Goal: Task Accomplishment & Management: Complete application form

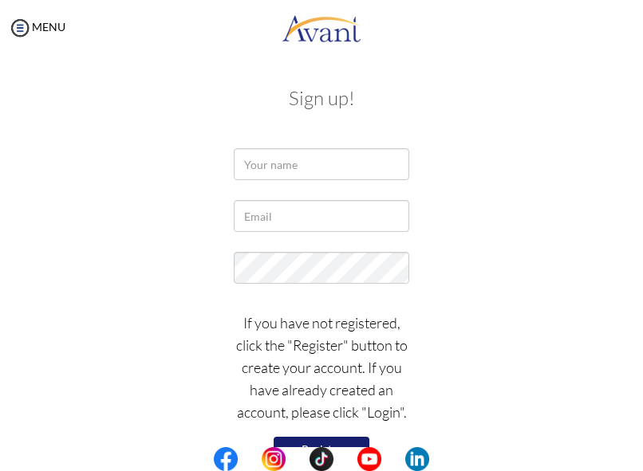
click at [0, 0] on div at bounding box center [0, 0] width 0 height 0
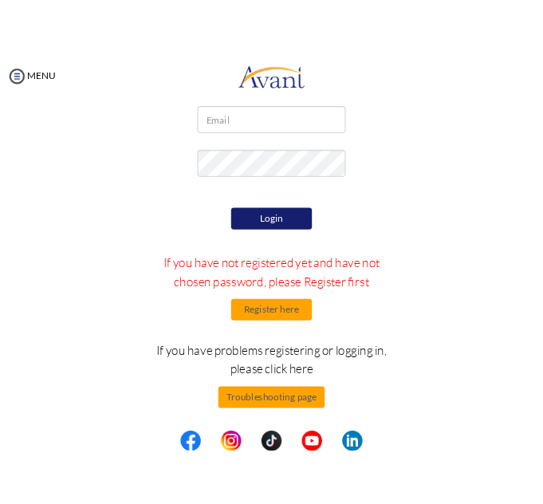
scroll to position [87, 0]
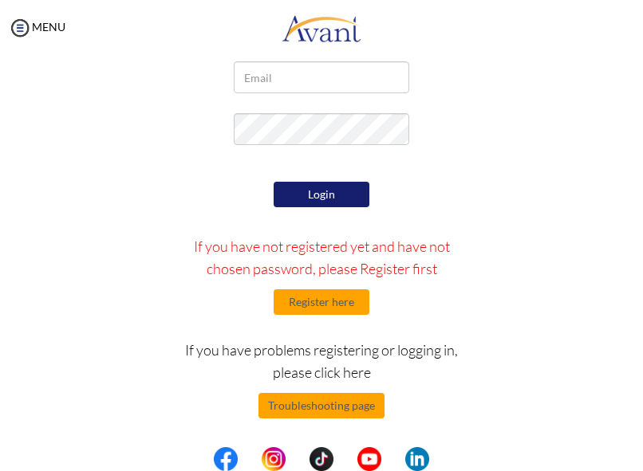
click at [0, 0] on div at bounding box center [0, 0] width 0 height 0
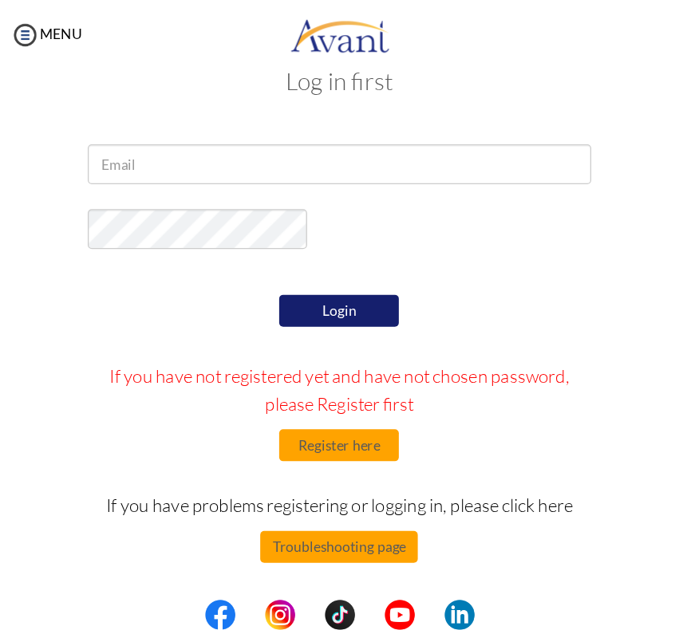
scroll to position [33, 0]
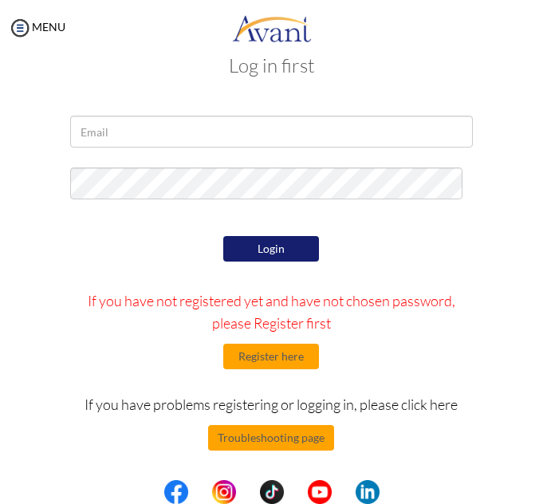
click at [0, 0] on div at bounding box center [0, 0] width 0 height 0
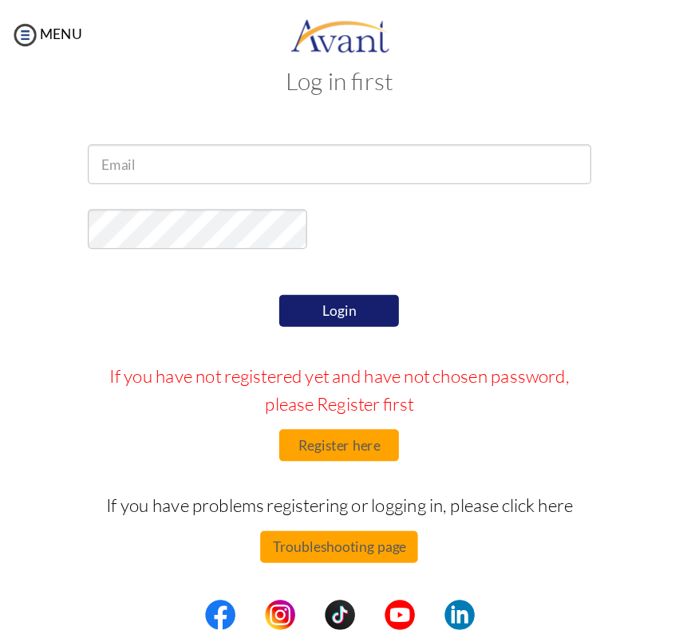
scroll to position [0, 0]
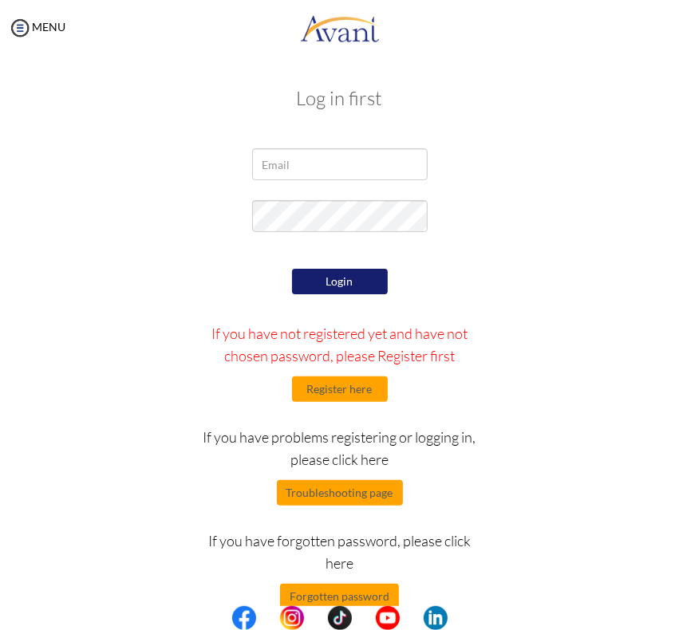
click at [0, 0] on div at bounding box center [0, 0] width 0 height 0
click at [333, 387] on button "Register here" at bounding box center [340, 389] width 96 height 26
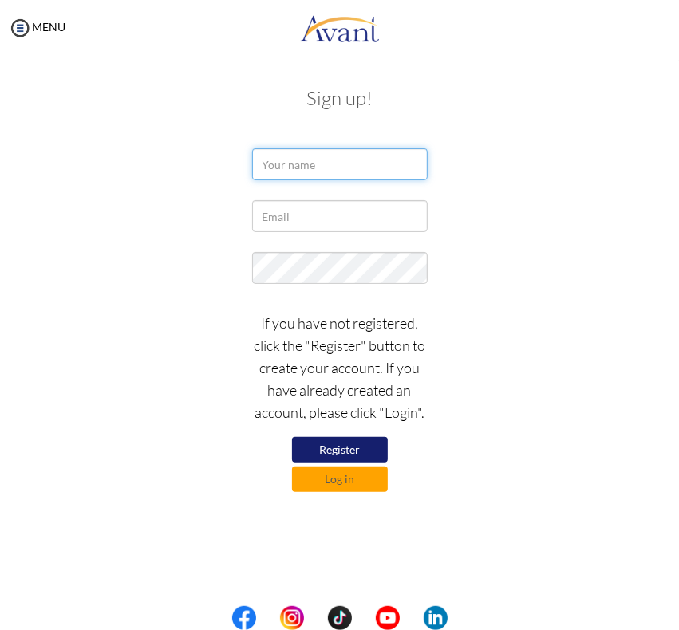
click at [331, 165] on input "text" at bounding box center [339, 164] width 175 height 32
type input "Dim Nyatuame"
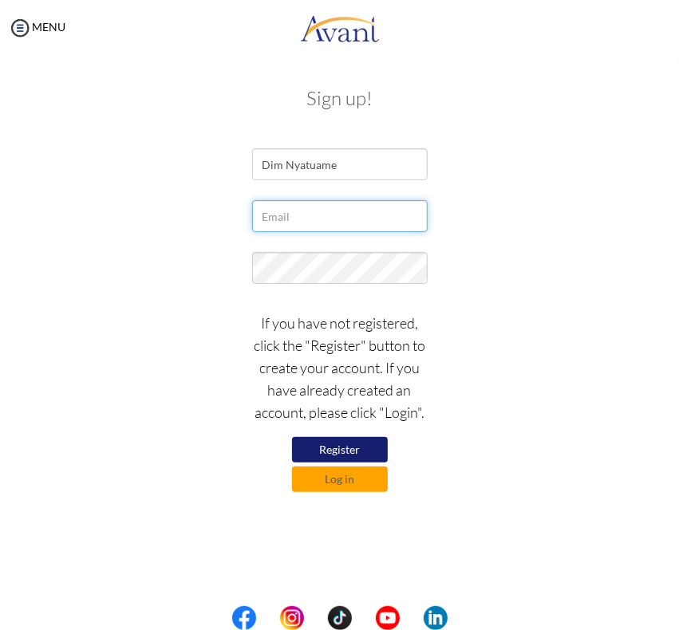
click at [332, 222] on input "text" at bounding box center [339, 216] width 175 height 32
type input "[EMAIL_ADDRESS][DOMAIN_NAME]"
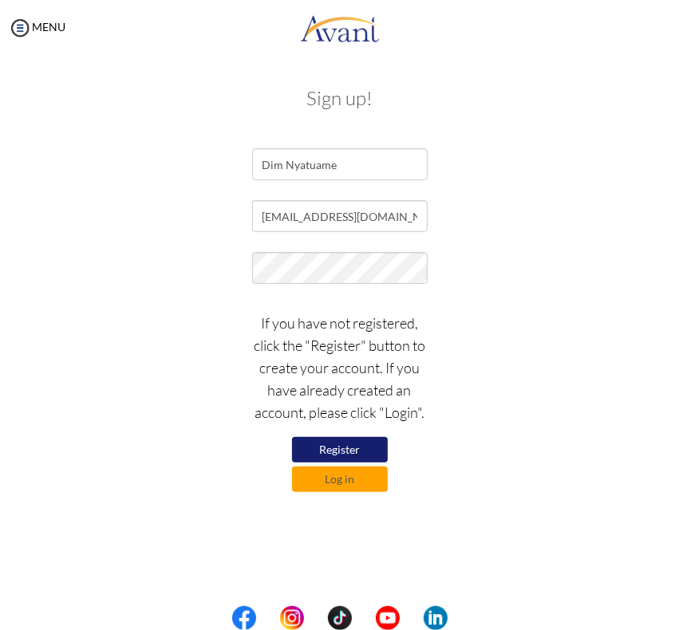
click at [361, 444] on button "Register" at bounding box center [340, 450] width 96 height 26
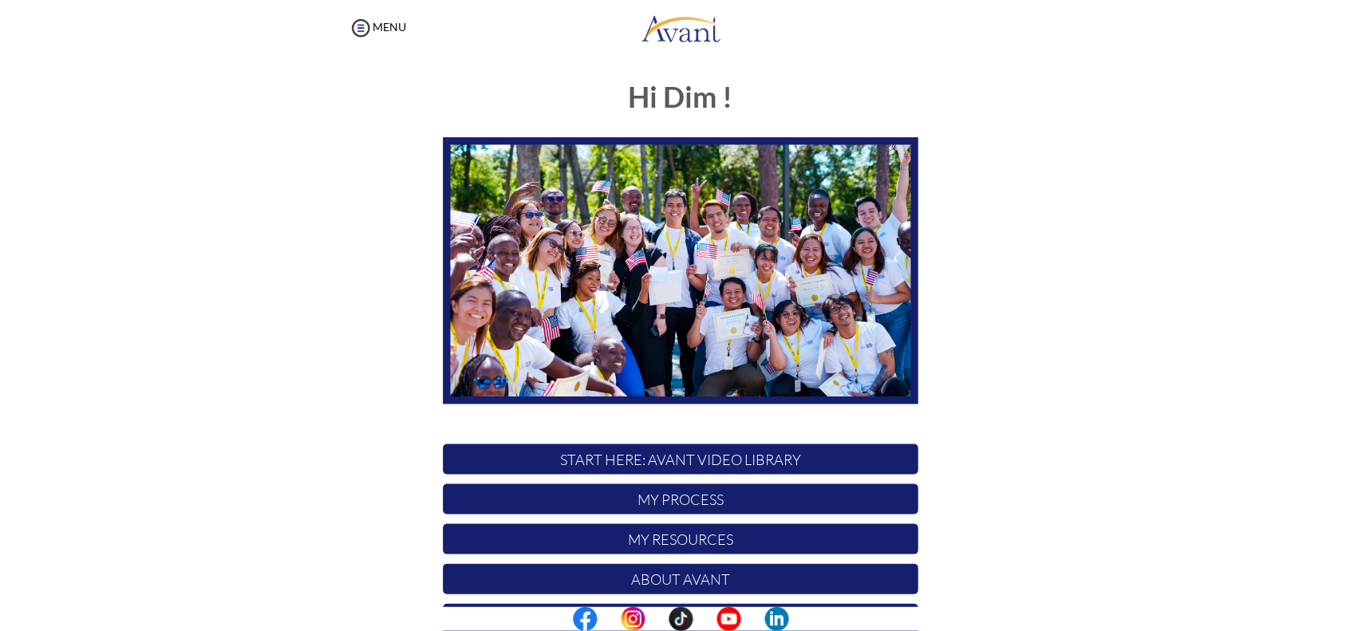
scroll to position [8, 0]
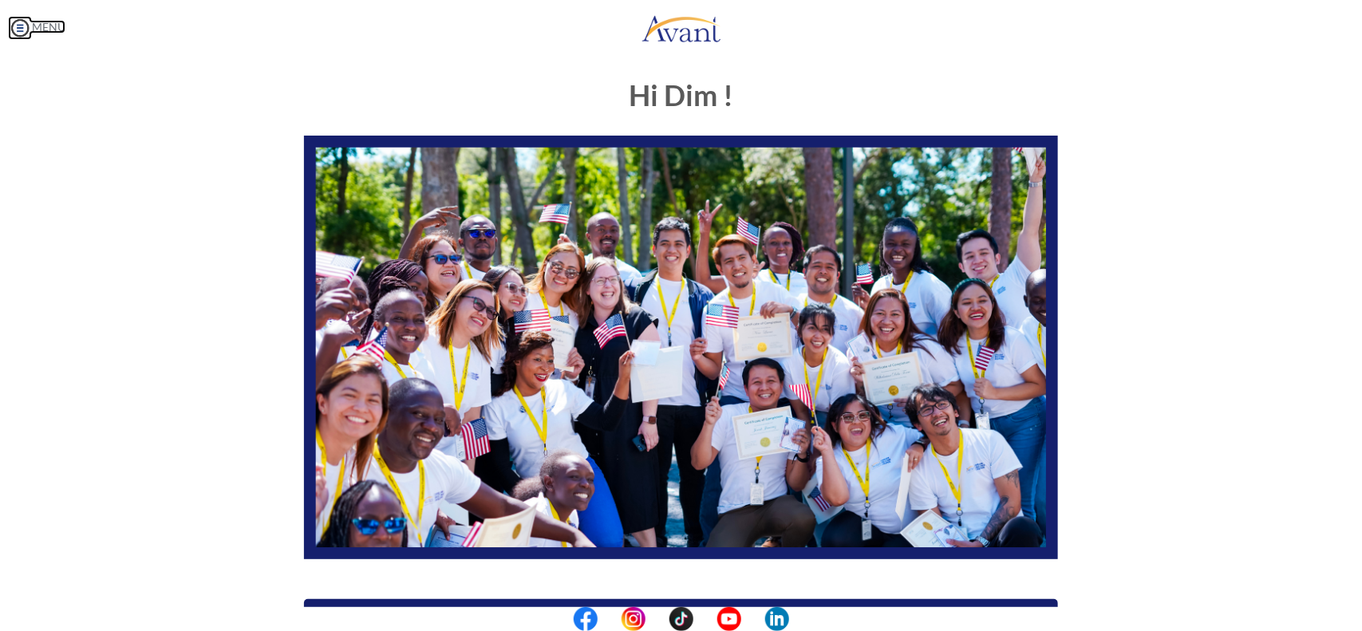
click at [26, 29] on img at bounding box center [20, 28] width 24 height 24
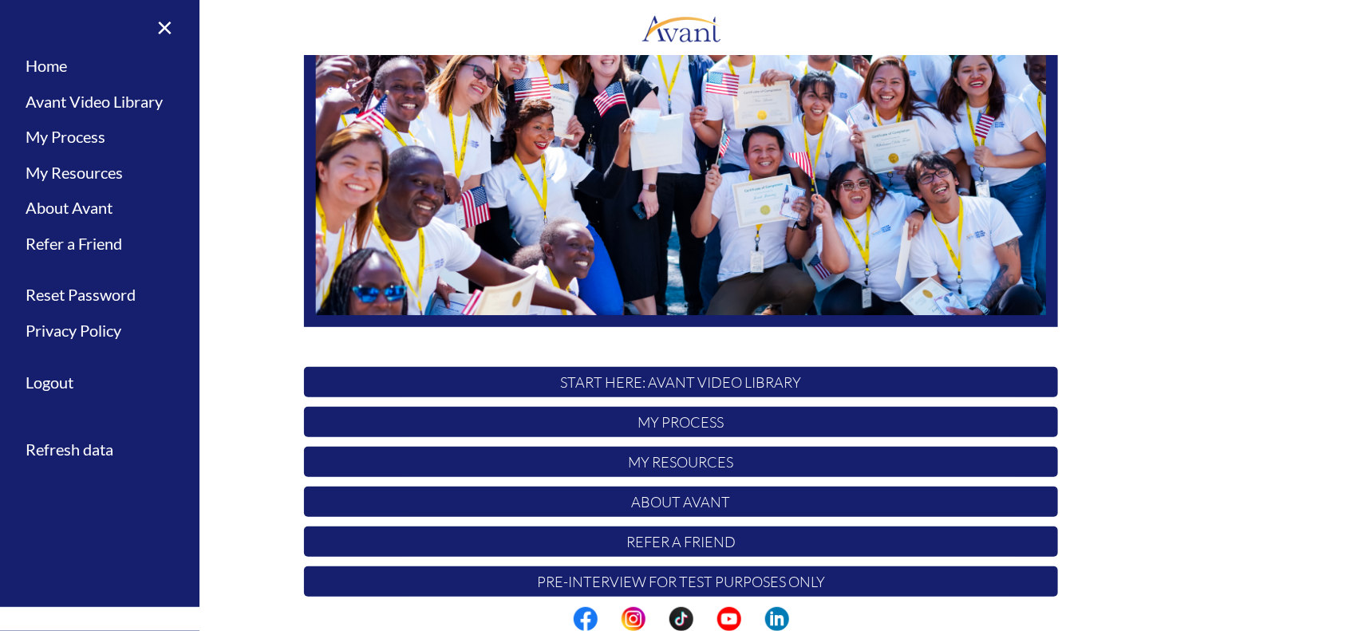
scroll to position [255, 0]
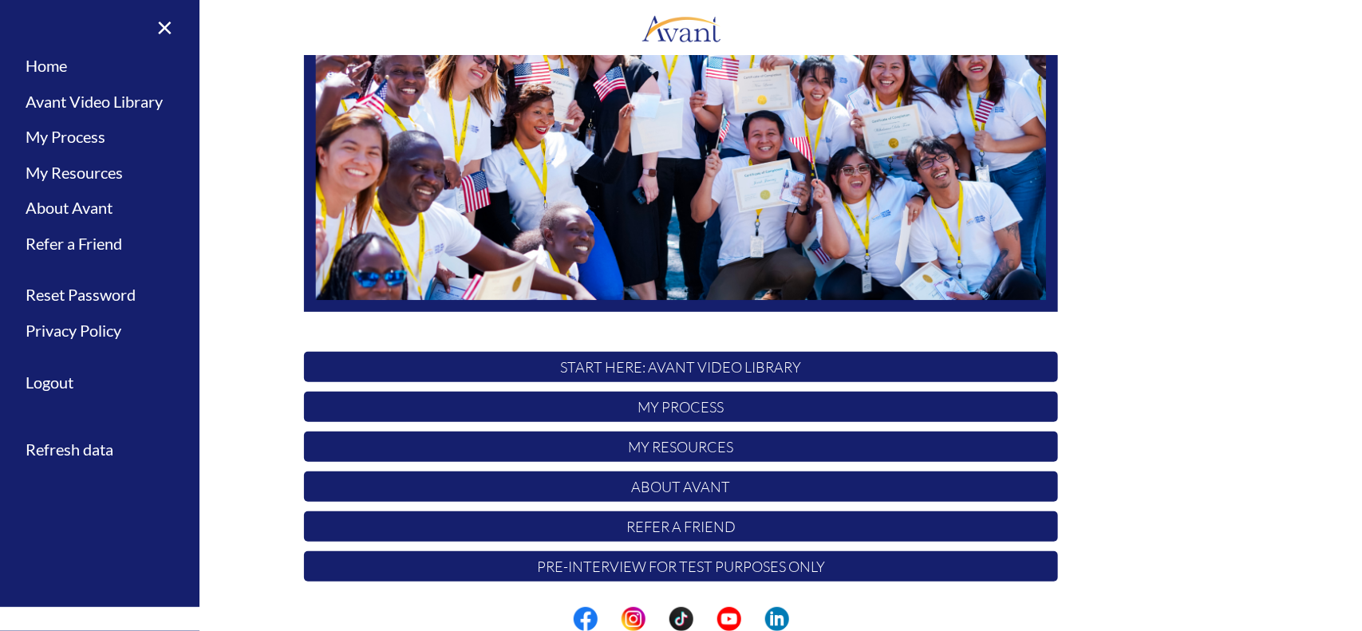
click at [678, 365] on p "START HERE: Avant Video Library" at bounding box center [681, 367] width 754 height 30
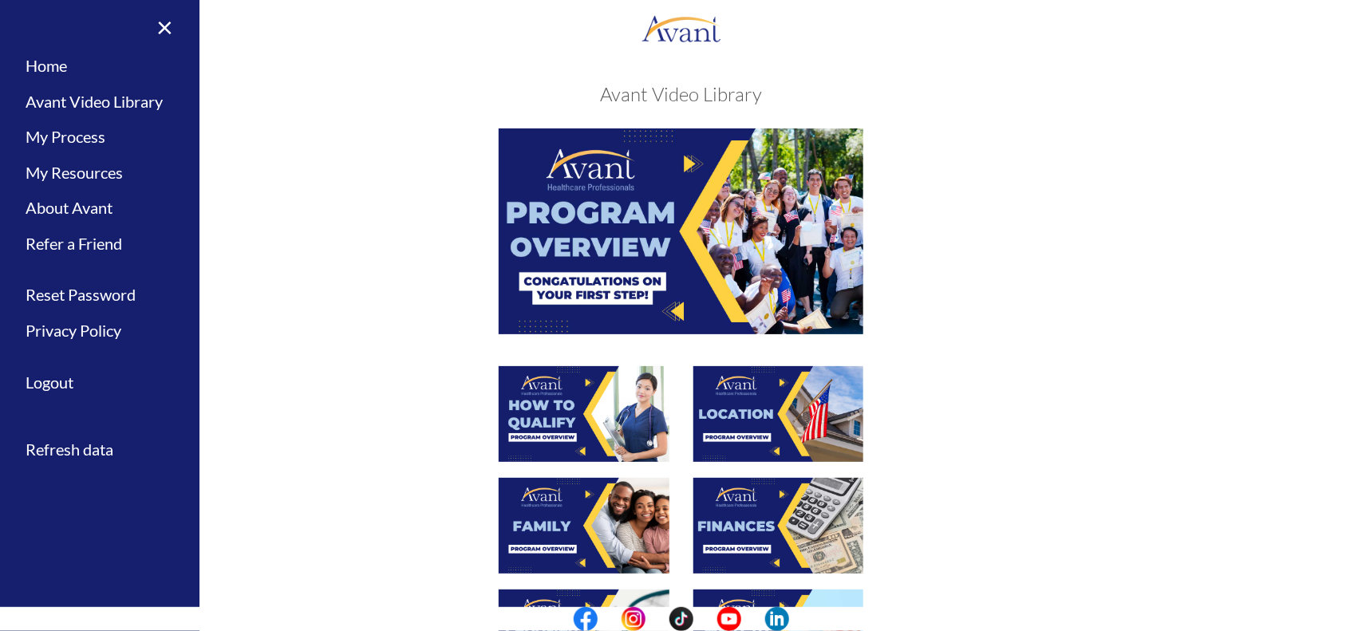
scroll to position [0, 0]
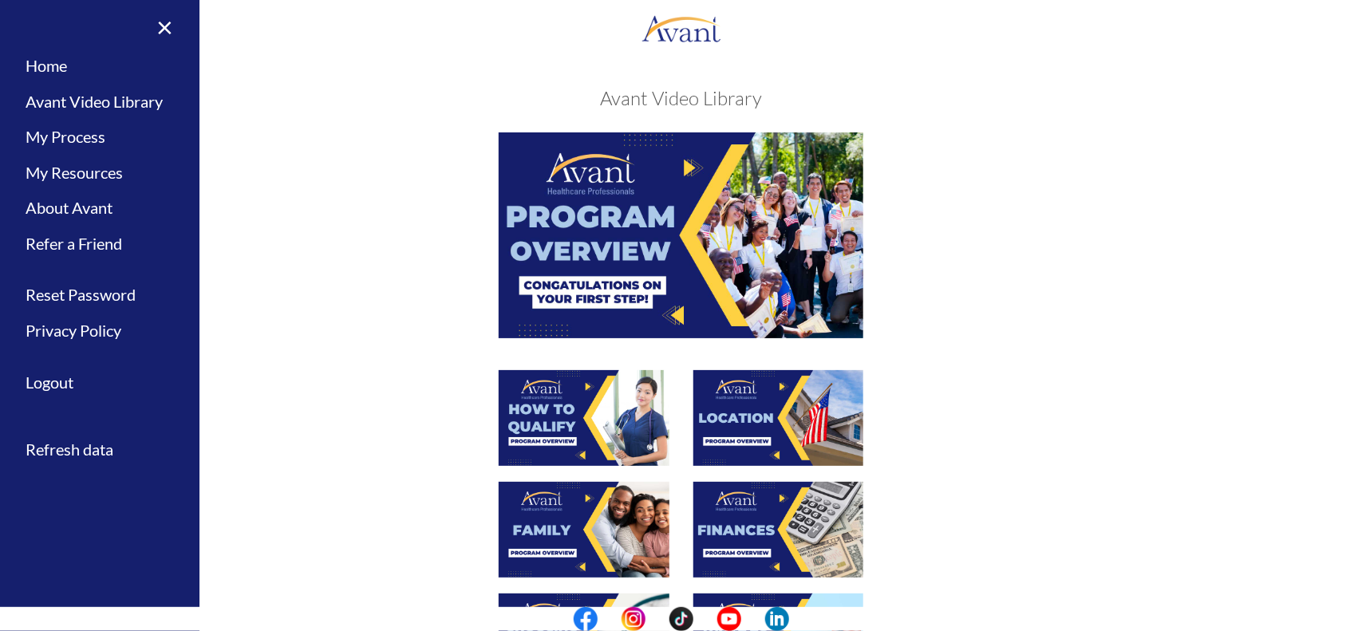
click at [672, 290] on img at bounding box center [681, 234] width 365 height 205
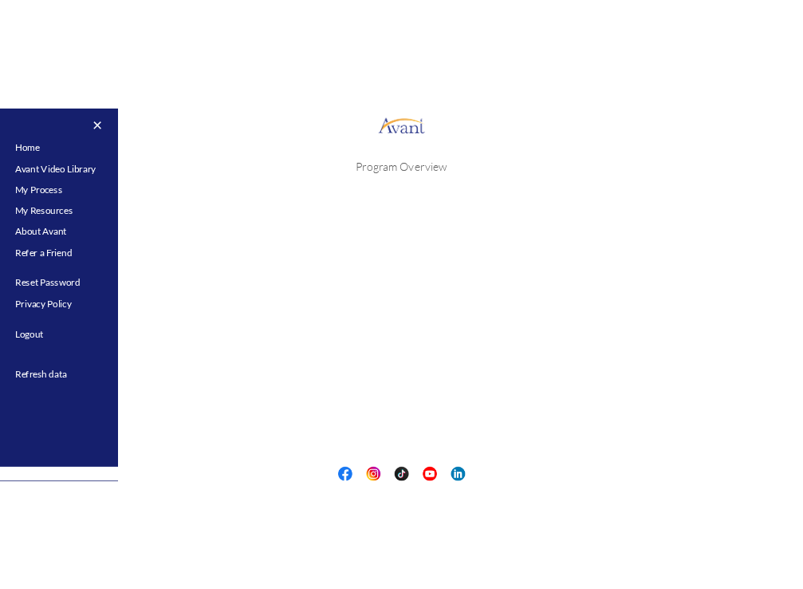
scroll to position [153, 0]
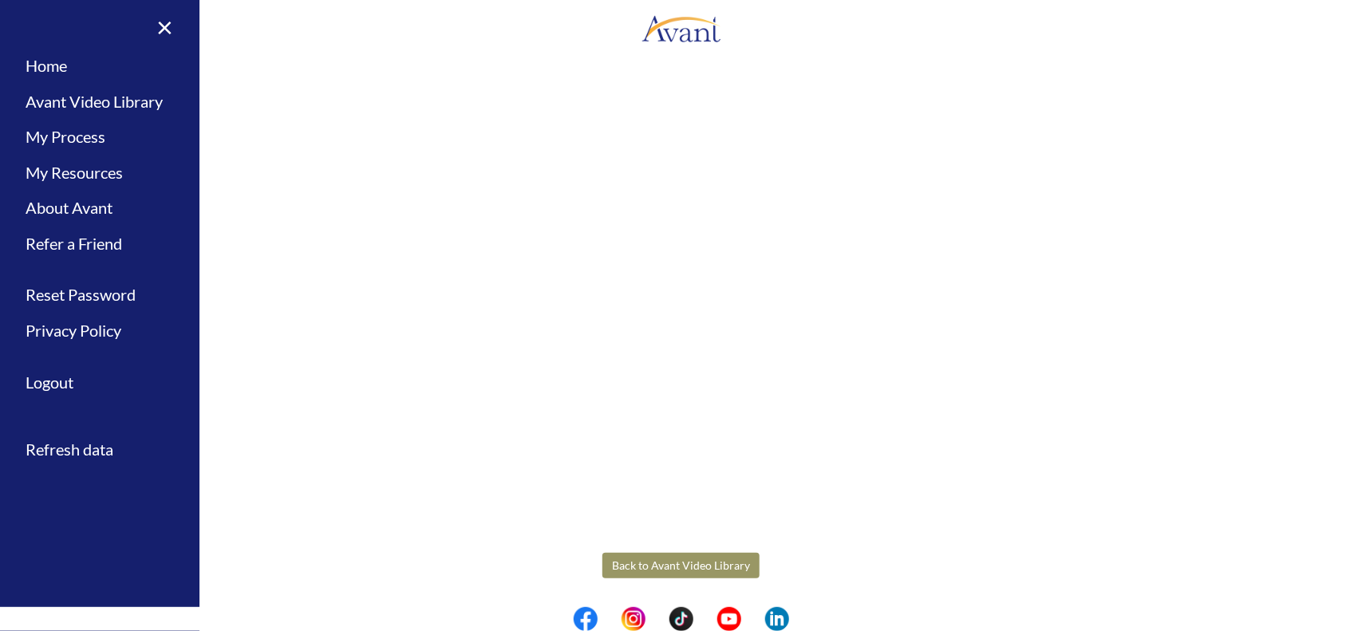
click at [667, 562] on body "Maintenance break. Please come back in 2 hours. MENU My Status What is the next…" at bounding box center [681, 315] width 1362 height 631
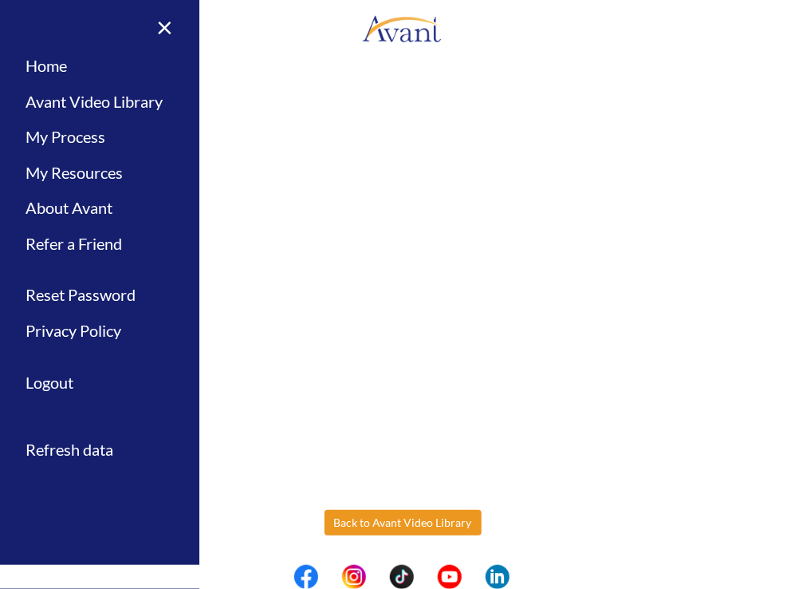
scroll to position [64, 0]
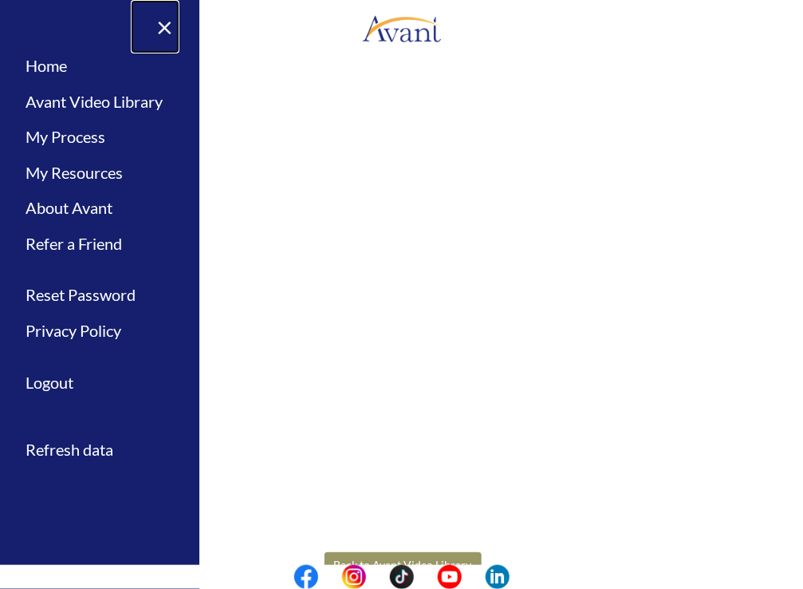
click at [165, 22] on link "×" at bounding box center [155, 26] width 49 height 53
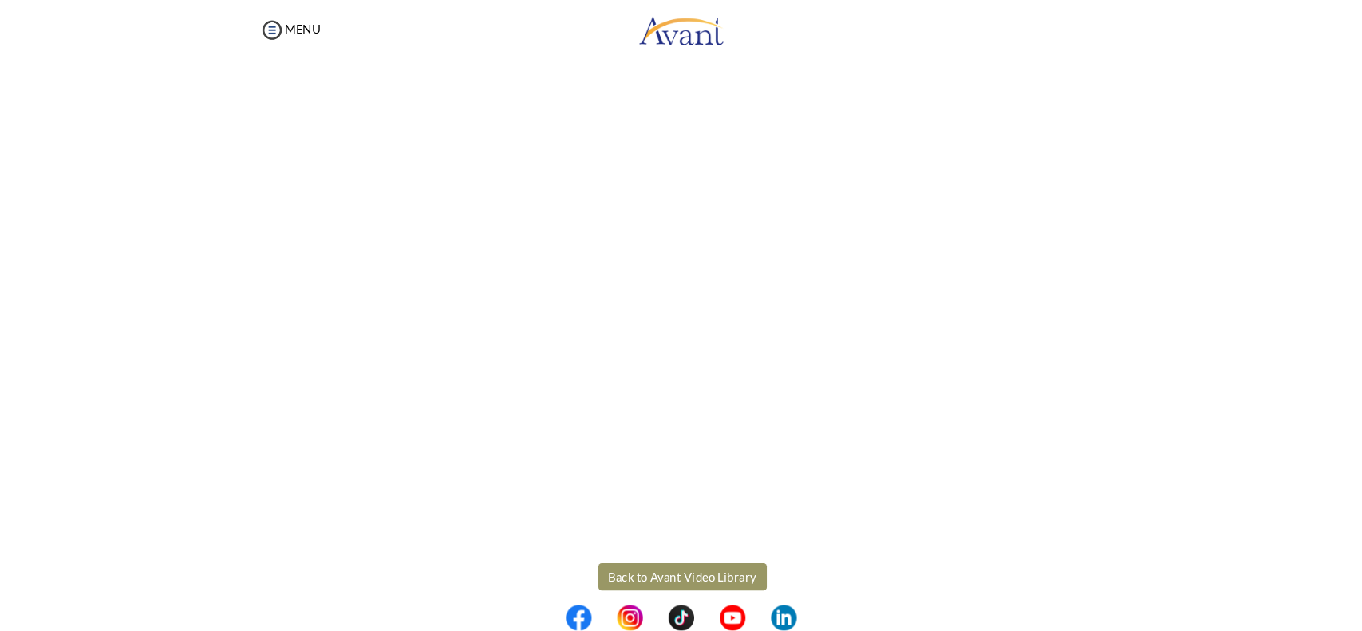
scroll to position [105, 0]
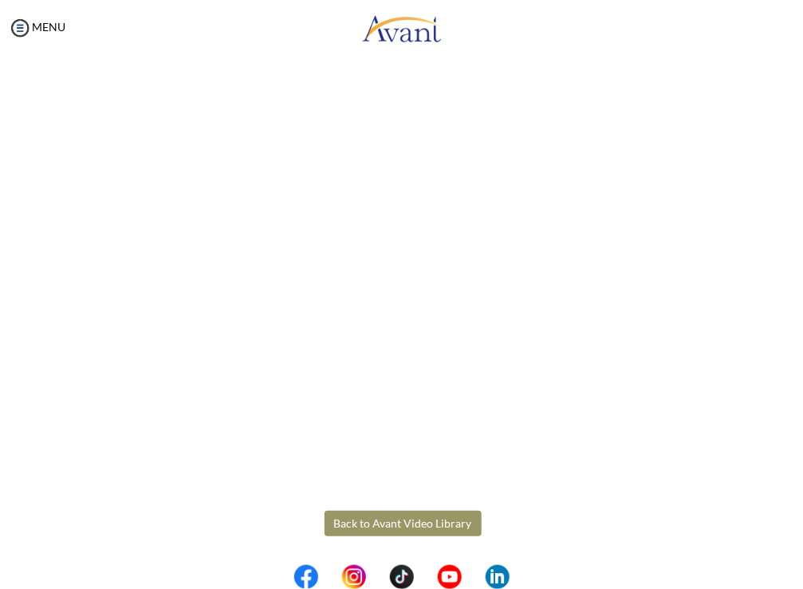
click at [401, 529] on button "Back to Avant Video Library" at bounding box center [403, 523] width 157 height 26
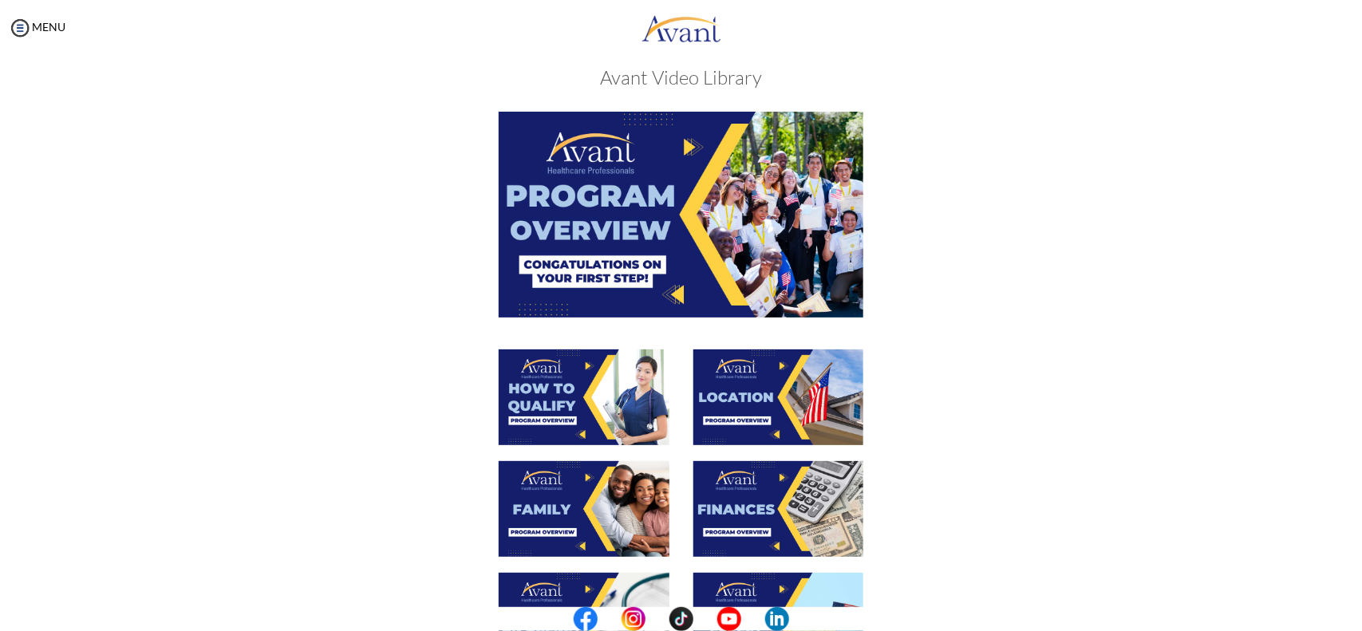
scroll to position [0, 0]
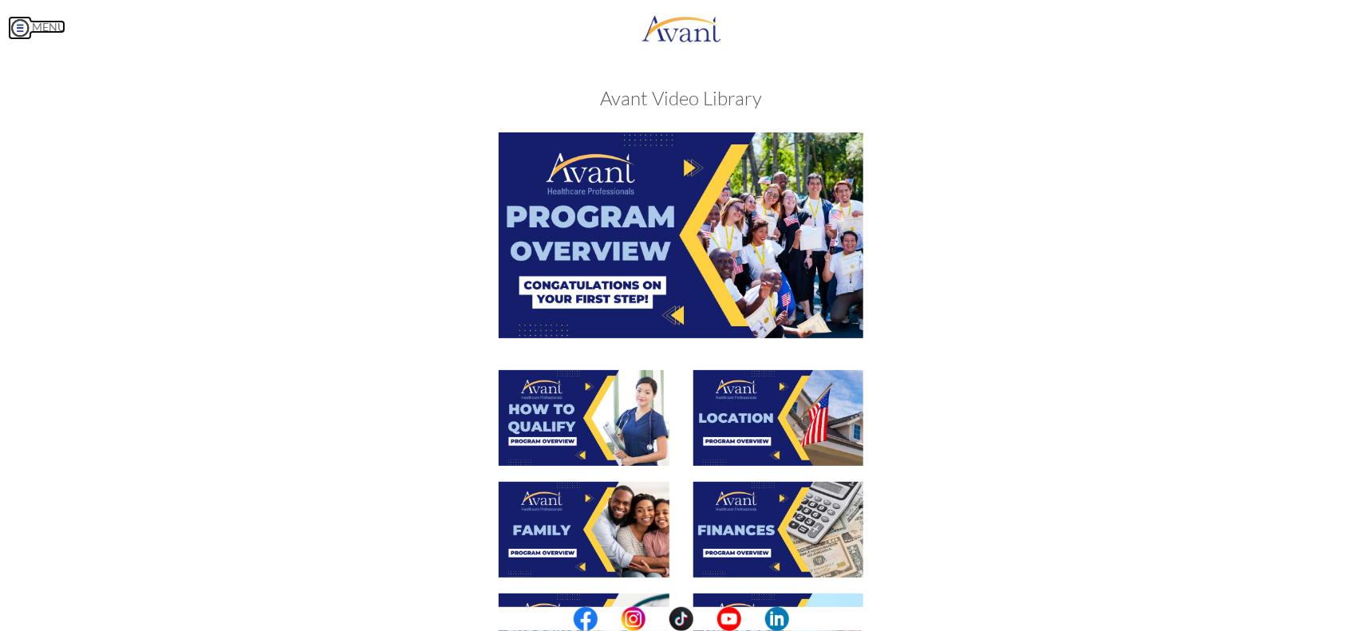
click at [24, 29] on img at bounding box center [20, 28] width 24 height 24
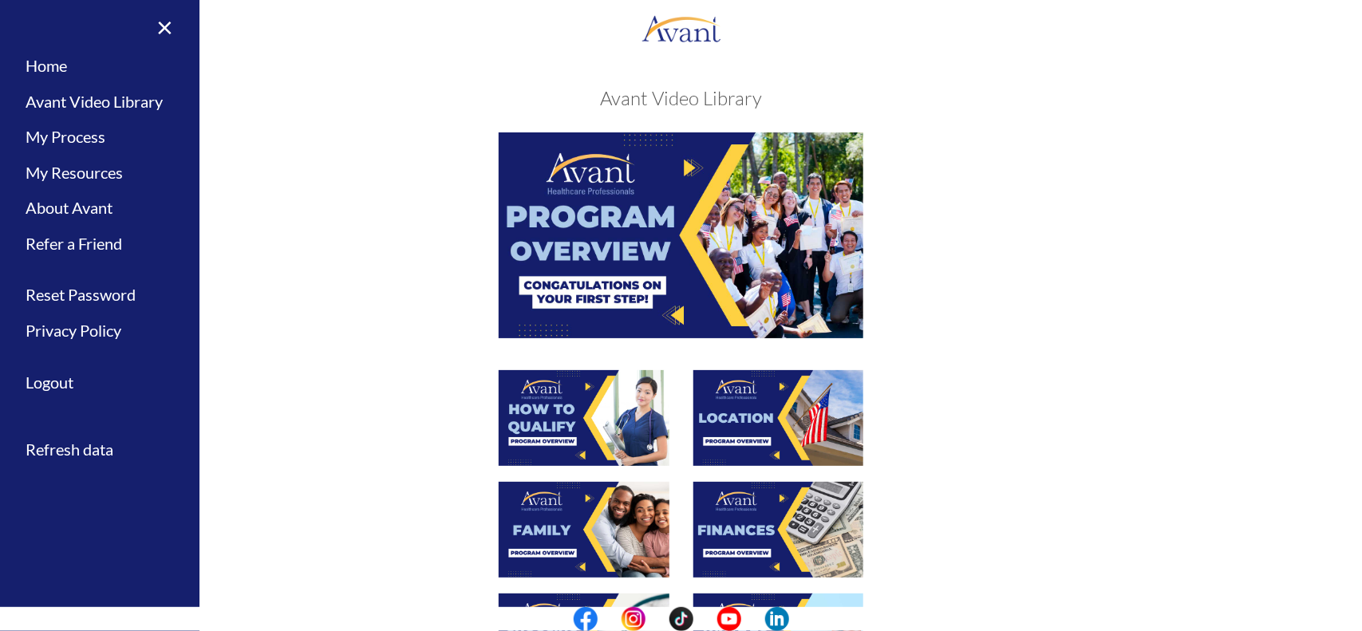
click at [264, 183] on div "When completed, click “Acknowledge” Acknowledge" at bounding box center [681, 594] width 933 height 924
click at [582, 215] on img at bounding box center [681, 234] width 365 height 205
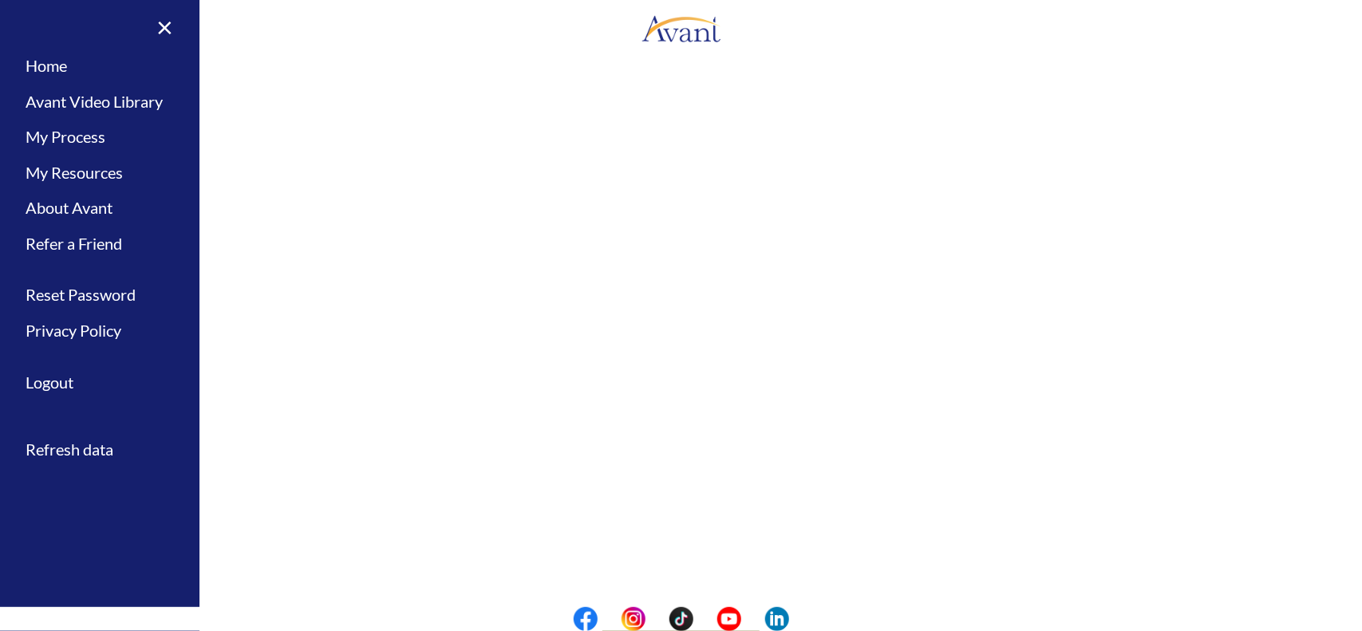
scroll to position [153, 0]
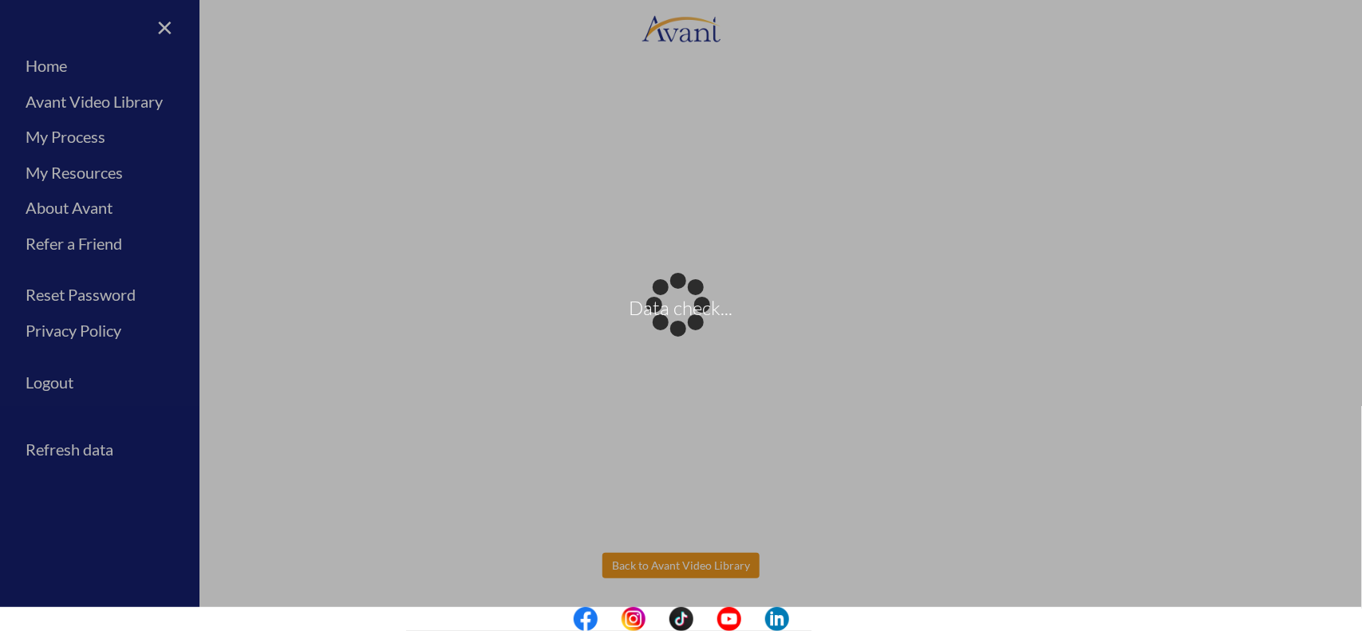
click at [648, 566] on body "Data check... Maintenance break. Please come back in 2 hours. MENU My Status Wh…" at bounding box center [681, 315] width 1362 height 631
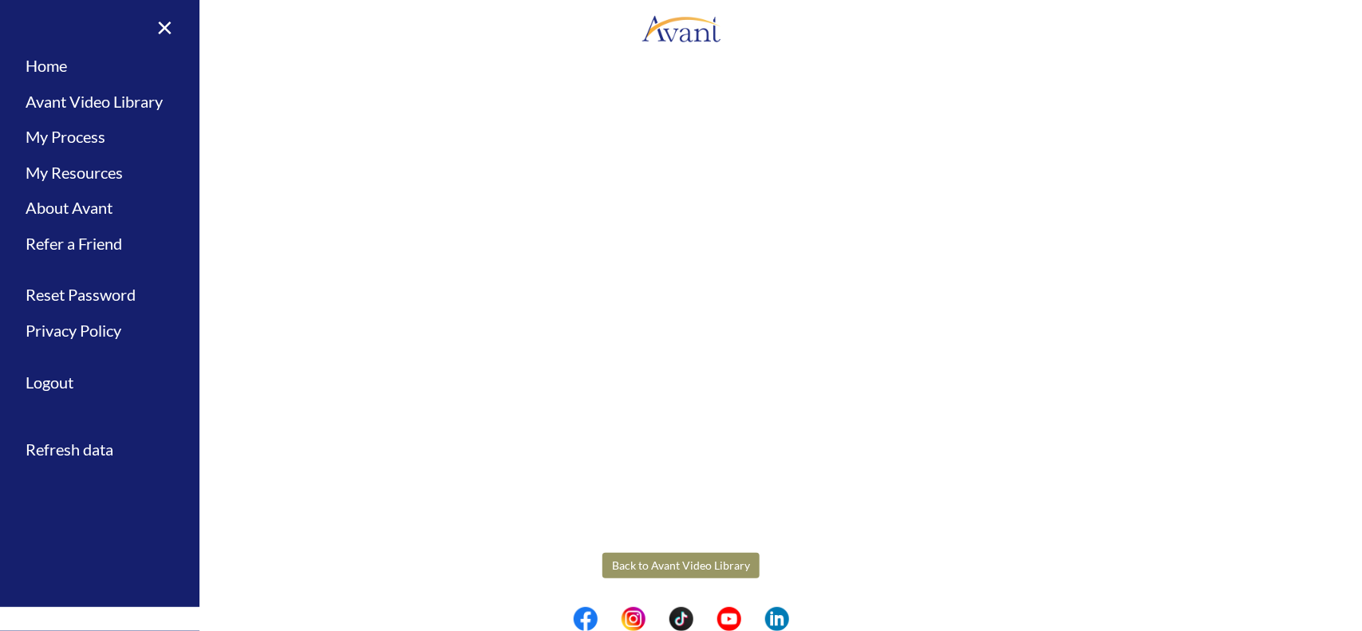
click at [678, 573] on button "Back to Avant Video Library" at bounding box center [680, 566] width 157 height 26
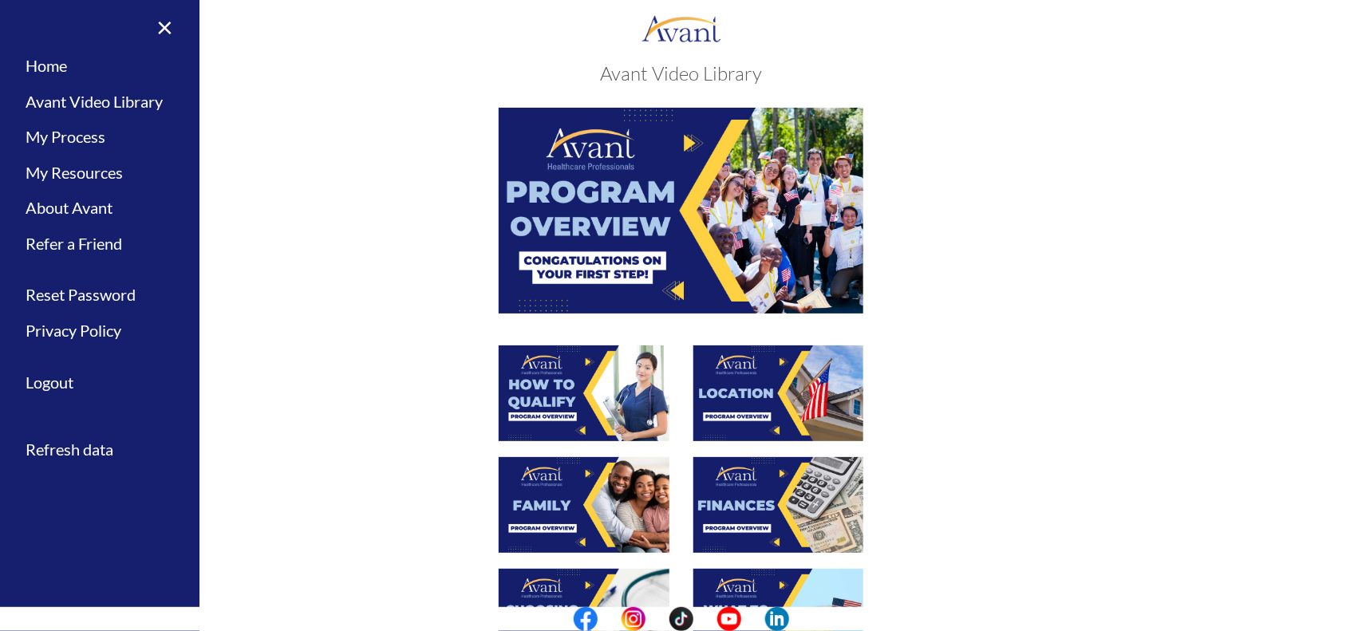
scroll to position [16, 0]
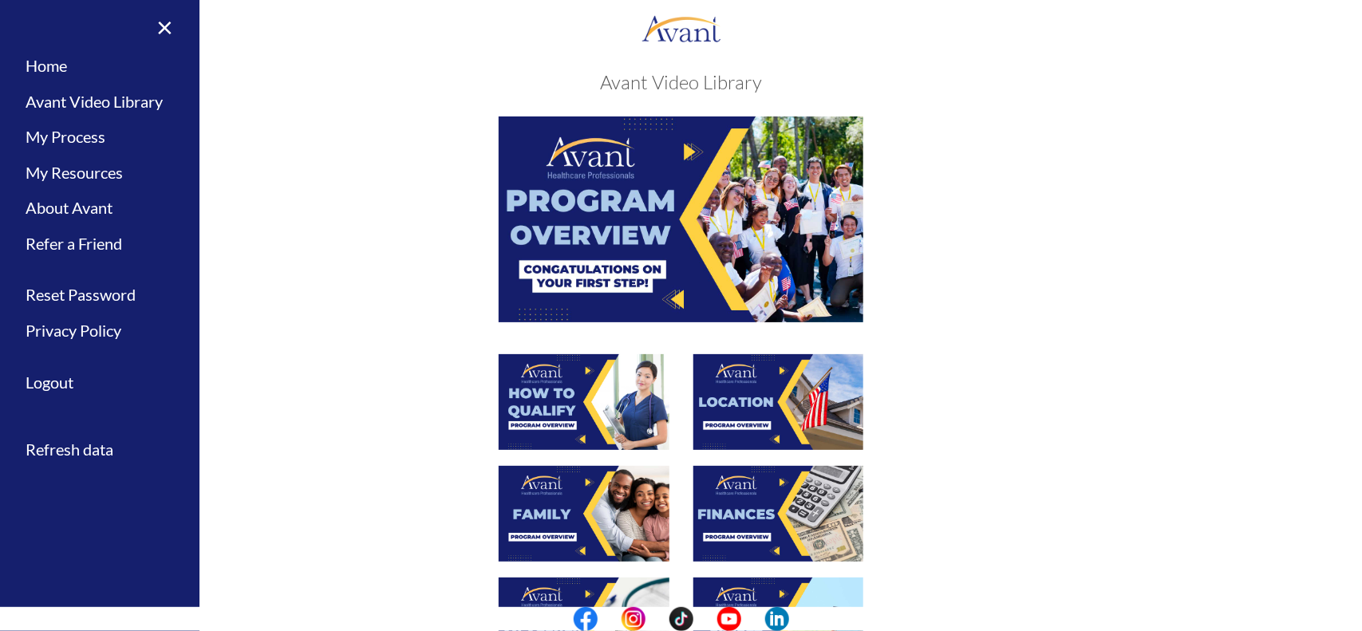
click at [588, 411] on img at bounding box center [584, 402] width 171 height 96
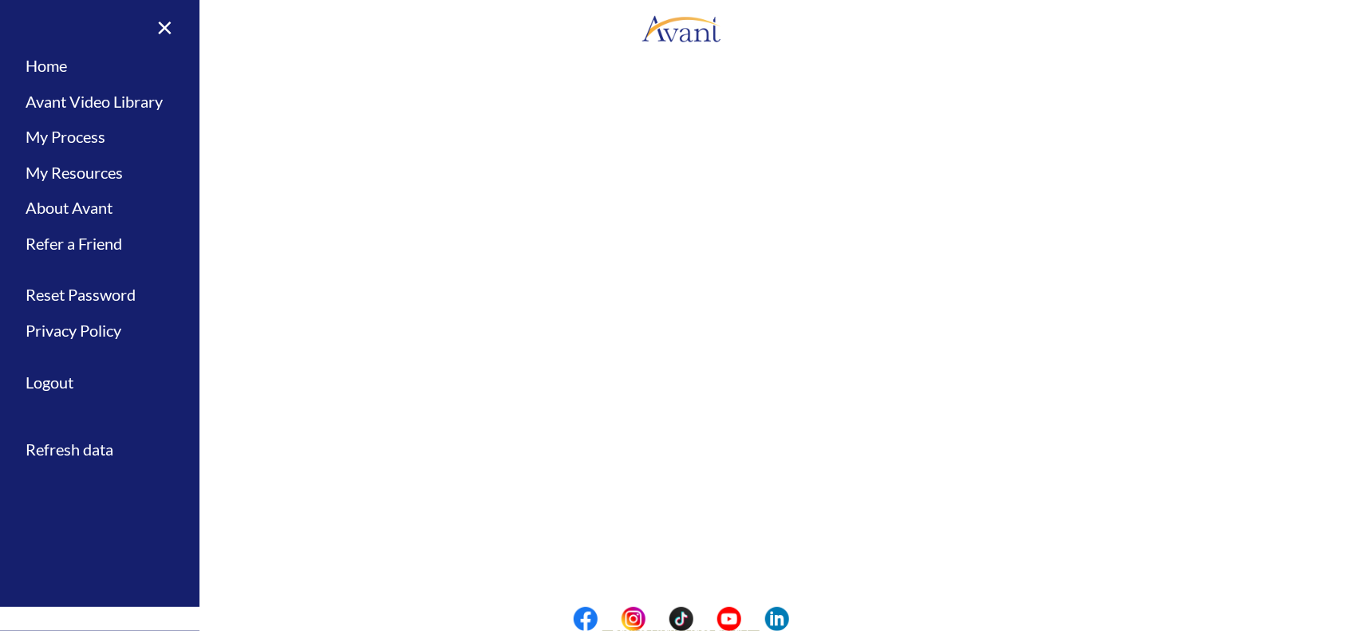
scroll to position [153, 0]
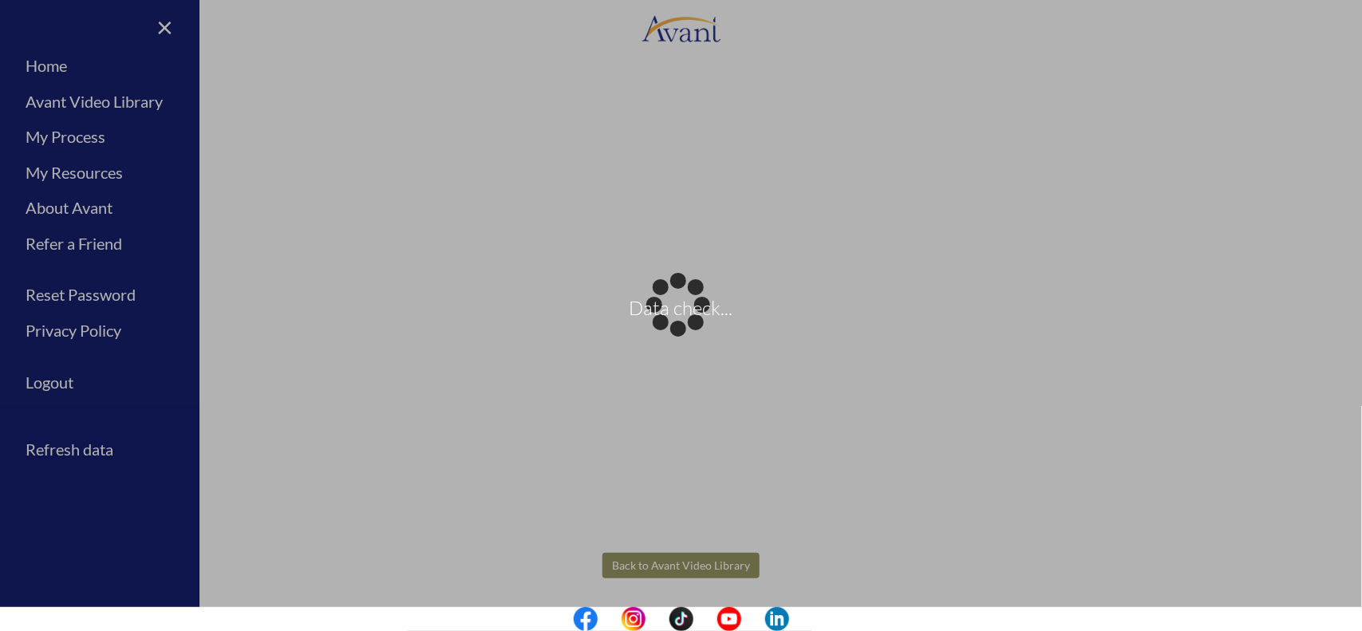
click at [678, 565] on body "Data check... Maintenance break. Please come back in 2 hours. MENU My Status Wh…" at bounding box center [681, 315] width 1362 height 631
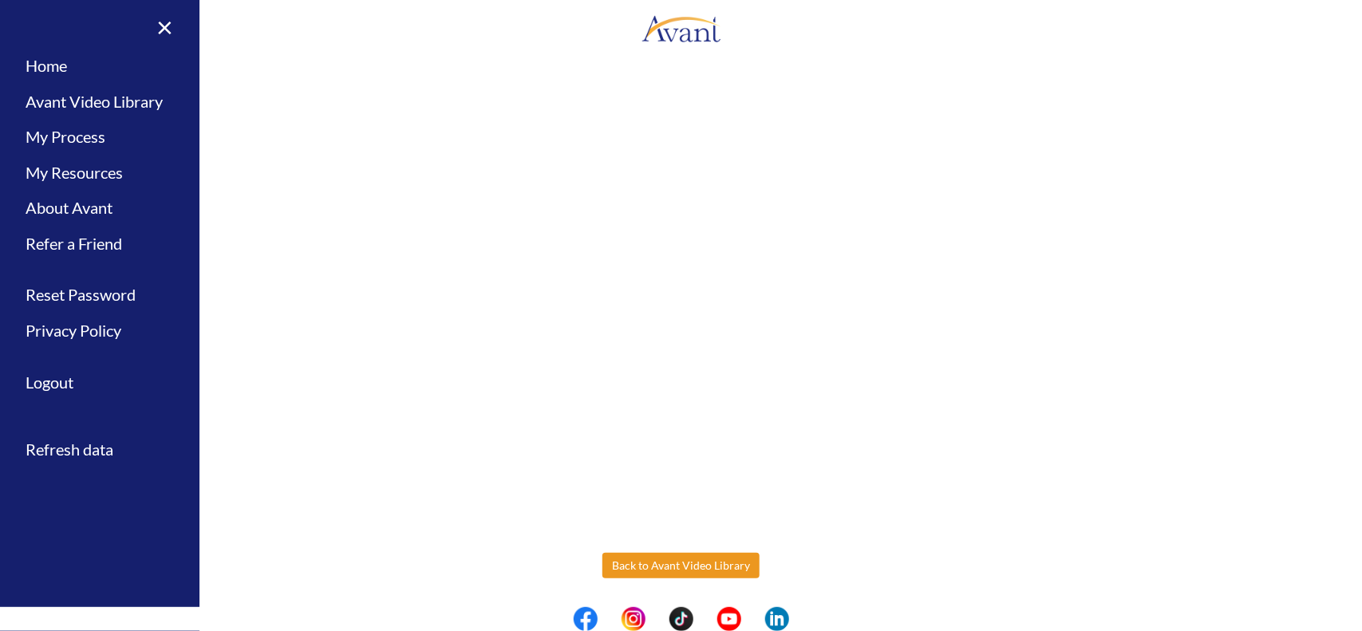
click at [678, 558] on button "Back to Avant Video Library" at bounding box center [680, 566] width 157 height 26
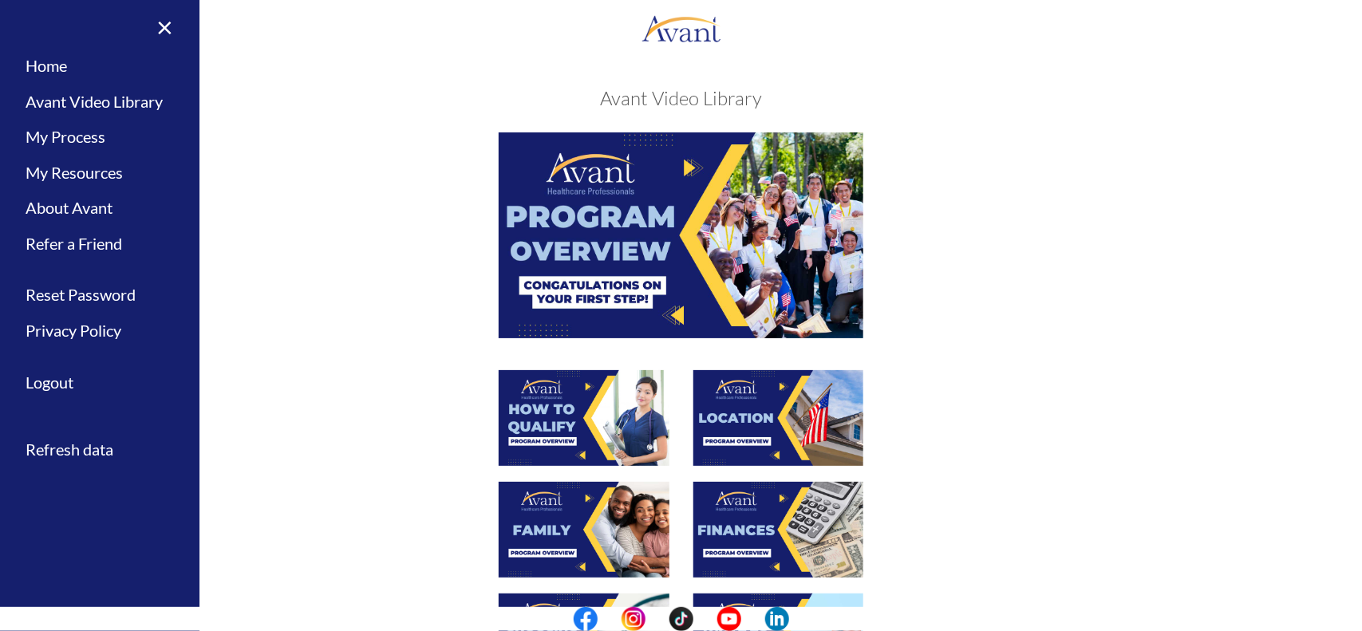
click at [678, 439] on img at bounding box center [778, 418] width 171 height 96
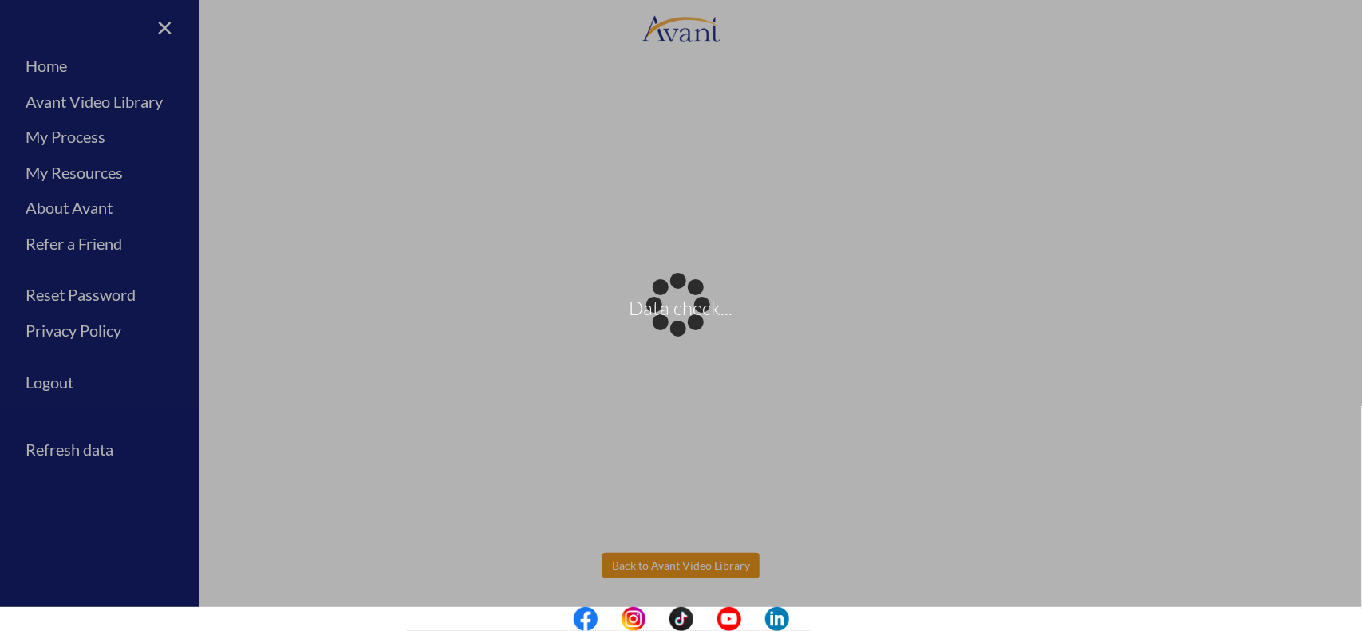
click at [618, 566] on body "Data check... Maintenance break. Please come back in 2 hours. MENU My Status Wh…" at bounding box center [681, 315] width 1362 height 631
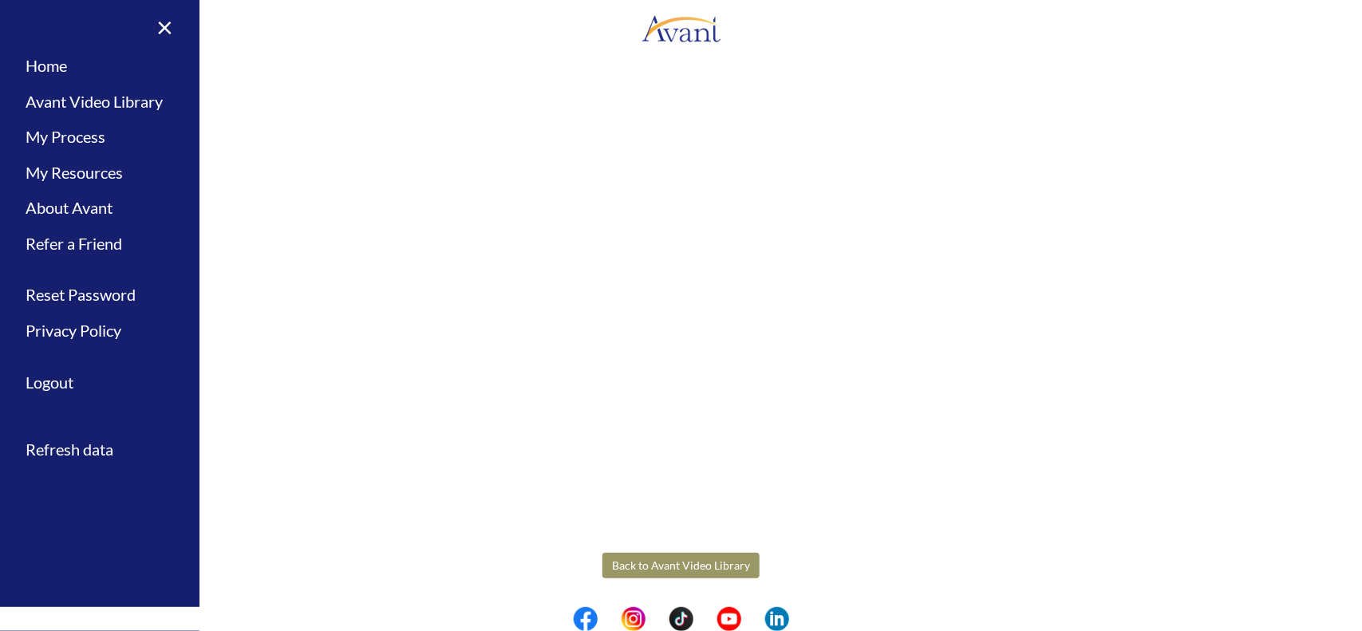
click at [678, 565] on button "Back to Avant Video Library" at bounding box center [680, 566] width 157 height 26
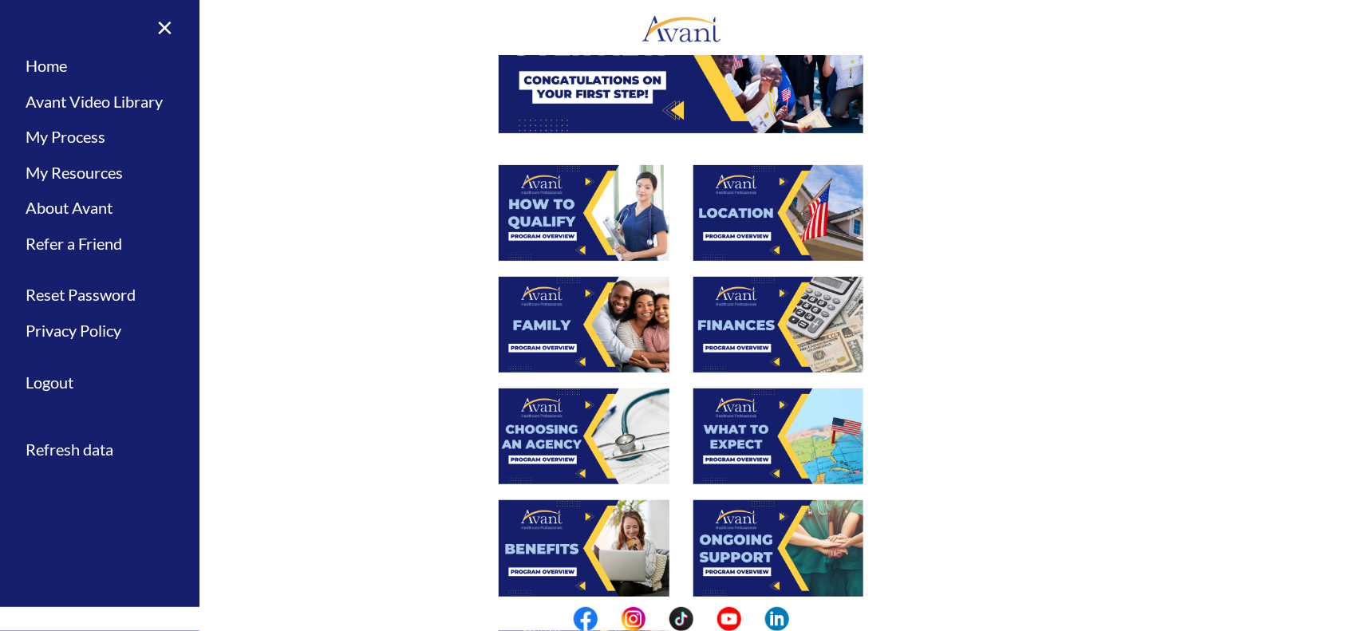
scroll to position [201, 0]
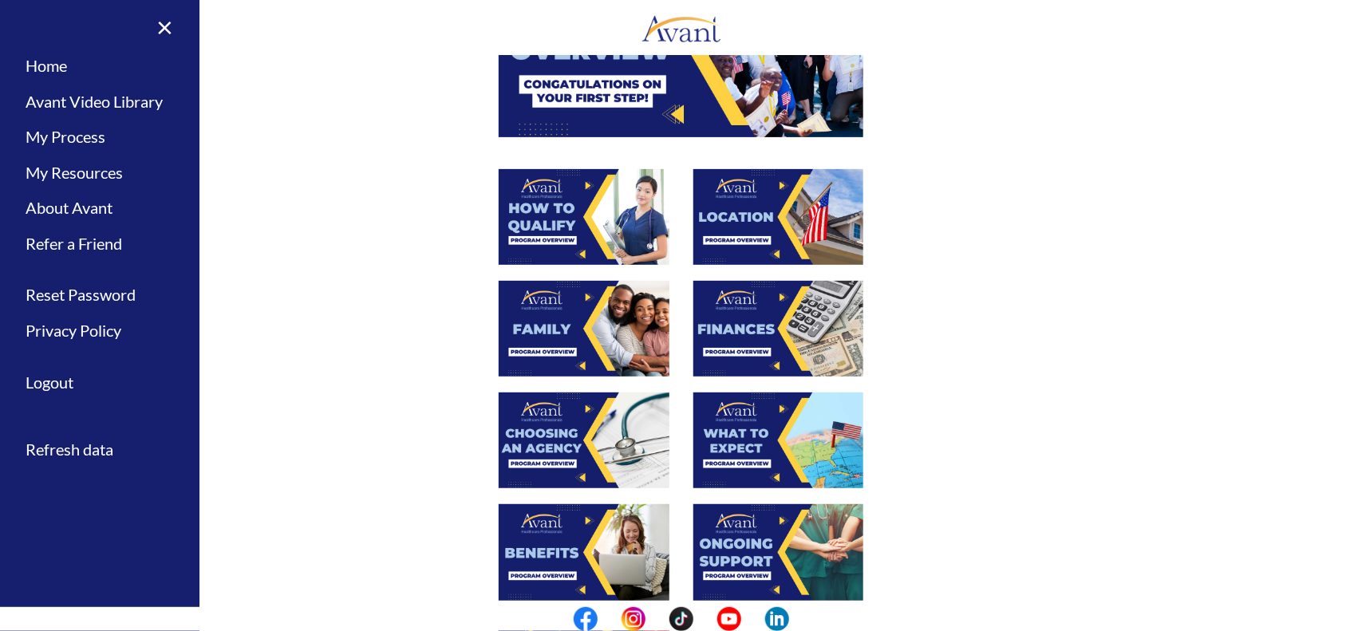
click at [583, 328] on img at bounding box center [584, 329] width 171 height 96
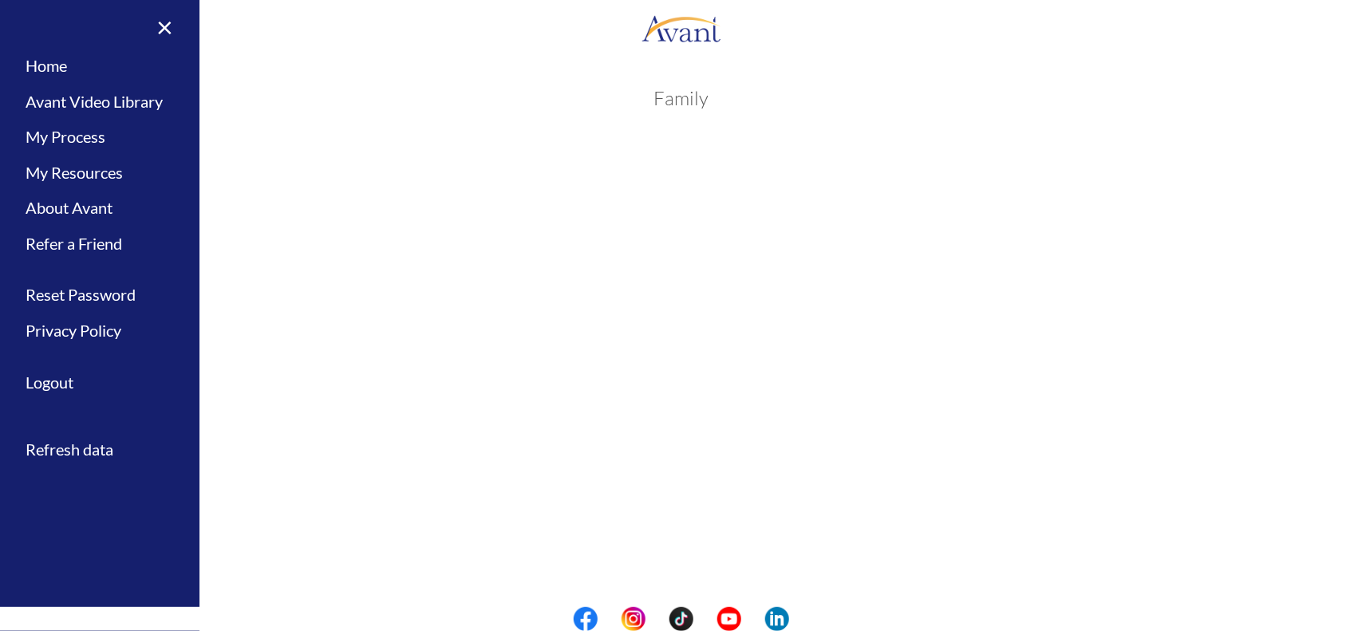
scroll to position [324, 0]
